Goal: Obtain resource: Download file/media

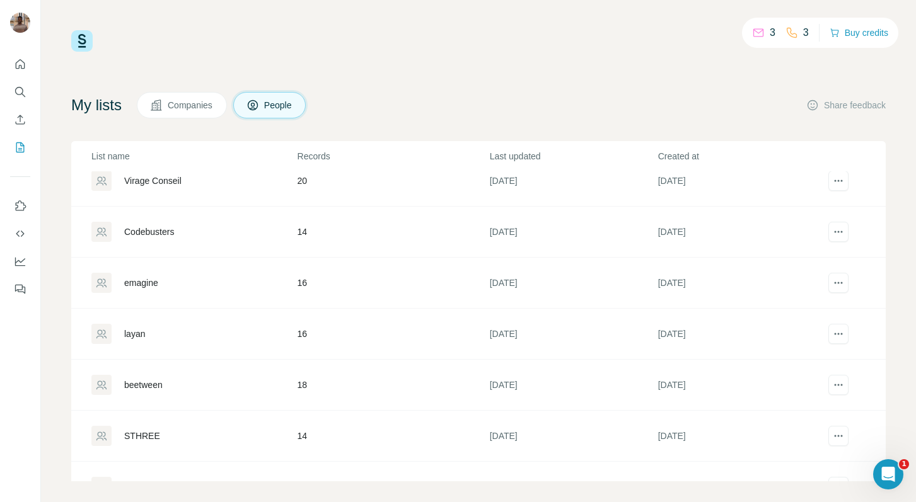
scroll to position [182, 0]
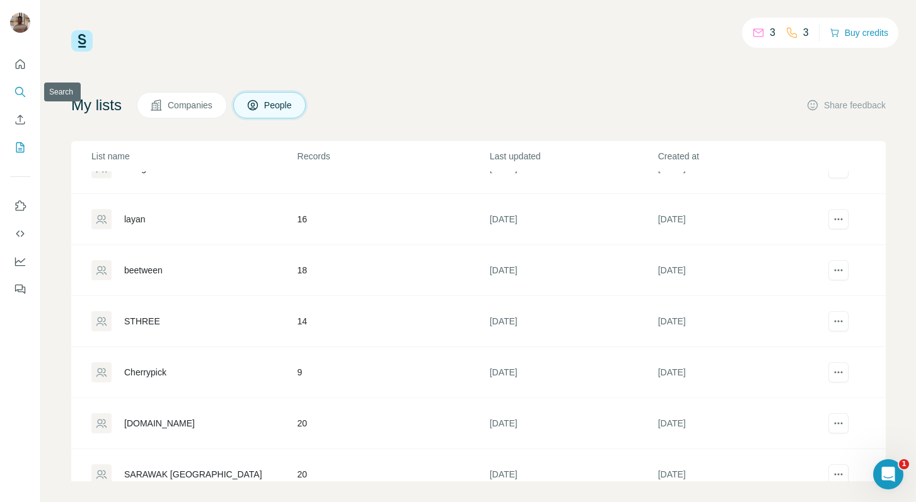
click at [19, 94] on icon "Search" at bounding box center [20, 92] width 13 height 13
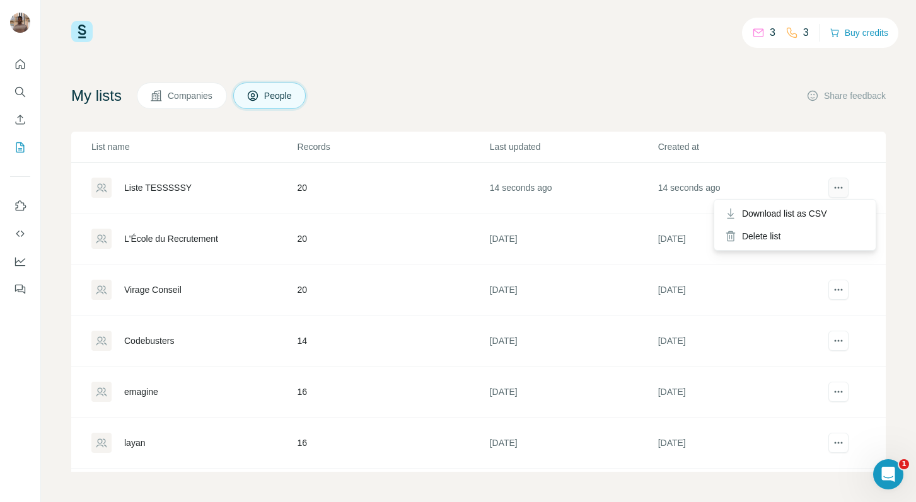
click at [841, 185] on icon "actions" at bounding box center [838, 187] width 13 height 13
click at [780, 215] on span "Download list as CSV" at bounding box center [784, 213] width 85 height 13
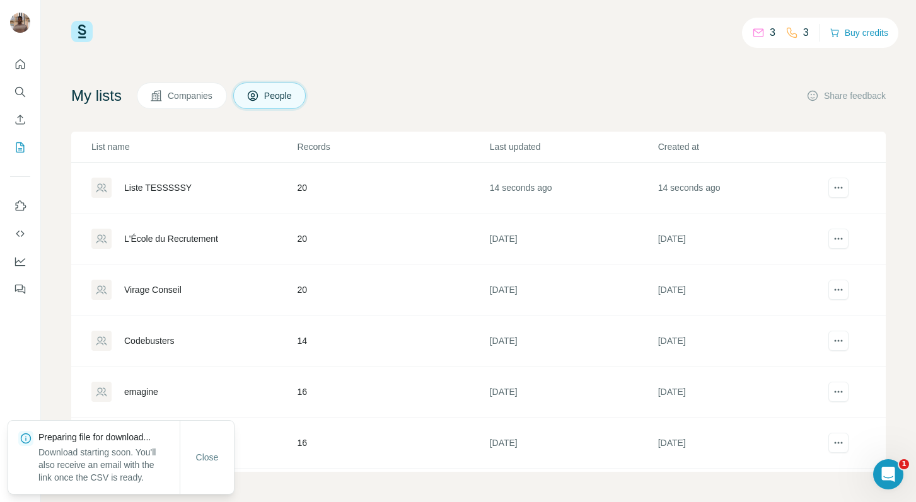
click at [549, 114] on div "My lists Companies People Share feedback List name Records Last updated Created…" at bounding box center [478, 277] width 814 height 389
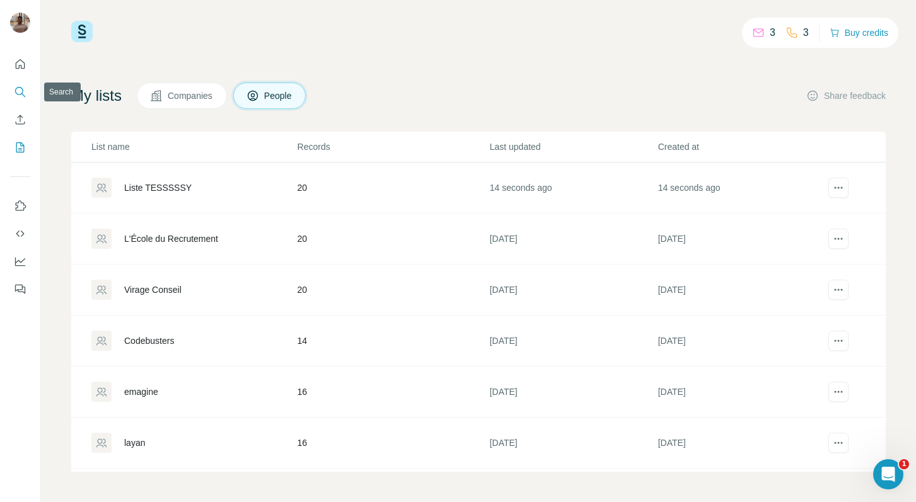
click at [21, 96] on icon "Search" at bounding box center [20, 92] width 13 height 13
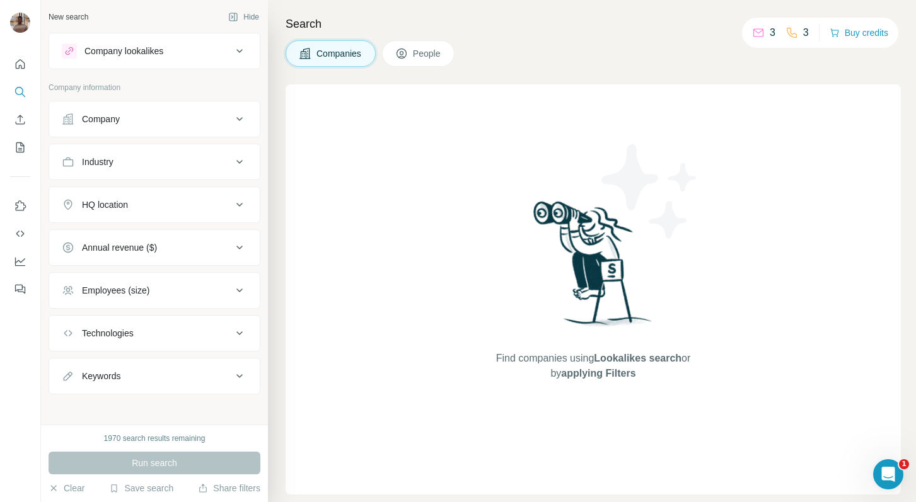
scroll to position [5, 0]
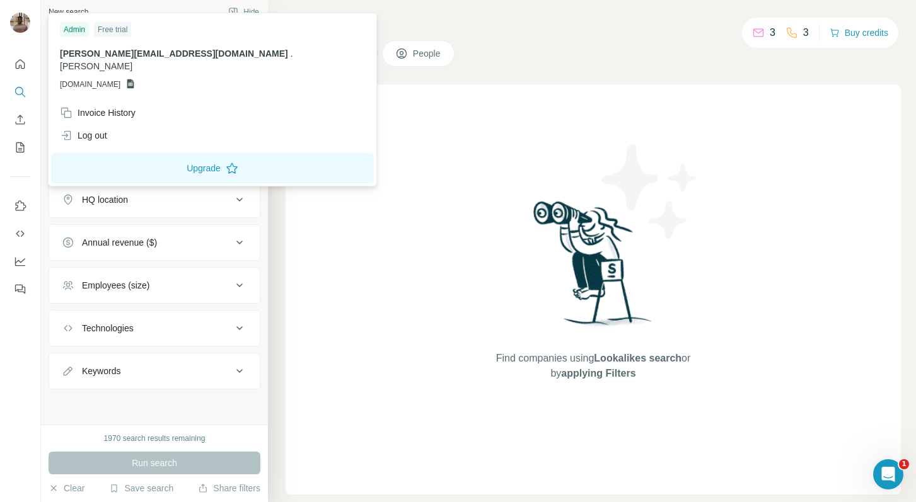
click at [21, 29] on img at bounding box center [20, 23] width 20 height 20
drag, startPoint x: 161, startPoint y: 55, endPoint x: 52, endPoint y: 54, distance: 109.0
click at [52, 54] on div "Admin Free trial [PERSON_NAME][EMAIL_ADDRESS][DOMAIN_NAME] . [PERSON_NAME] [DOM…" at bounding box center [212, 59] width 323 height 86
click at [673, 47] on div "Companies People" at bounding box center [592, 53] width 615 height 26
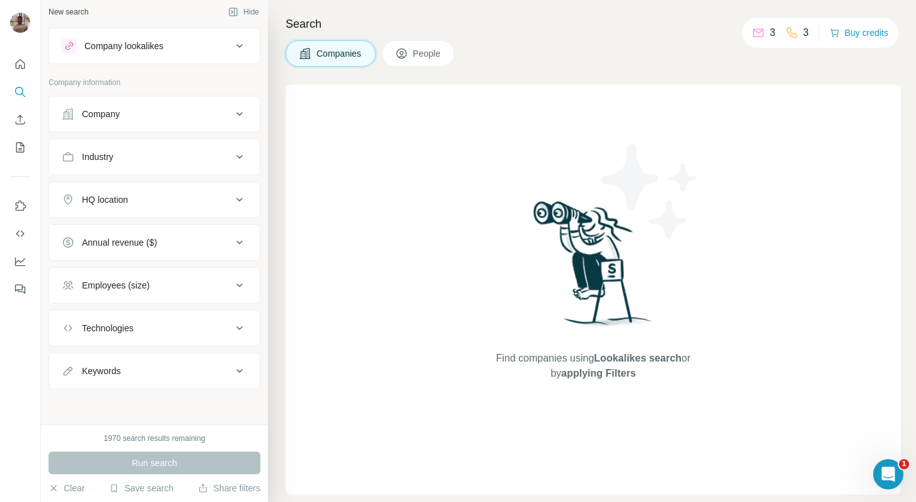
click at [299, 84] on div "Find companies using Lookalikes search or by applying Filters" at bounding box center [592, 289] width 615 height 410
